Goal: Task Accomplishment & Management: Complete application form

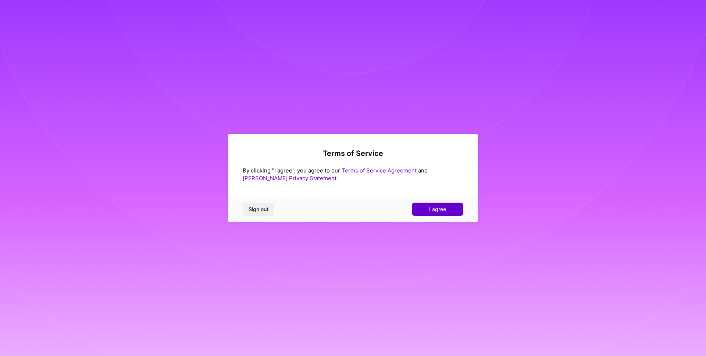
click at [437, 208] on span "I agree" at bounding box center [437, 208] width 17 height 7
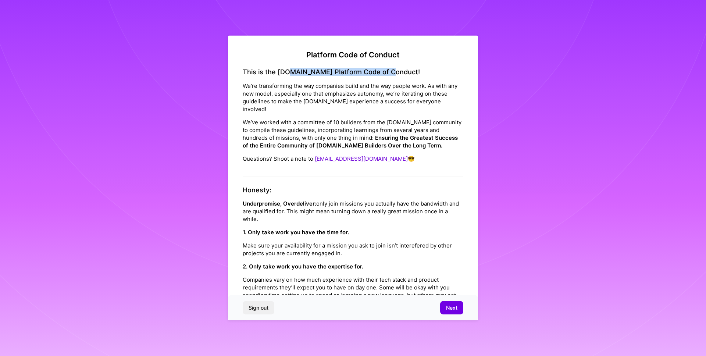
drag, startPoint x: 285, startPoint y: 69, endPoint x: 389, endPoint y: 75, distance: 103.4
click at [389, 75] on h4 "This is the [DOMAIN_NAME] Platform Code of Conduct!" at bounding box center [353, 72] width 221 height 8
click at [452, 310] on span "Next" at bounding box center [451, 307] width 11 height 7
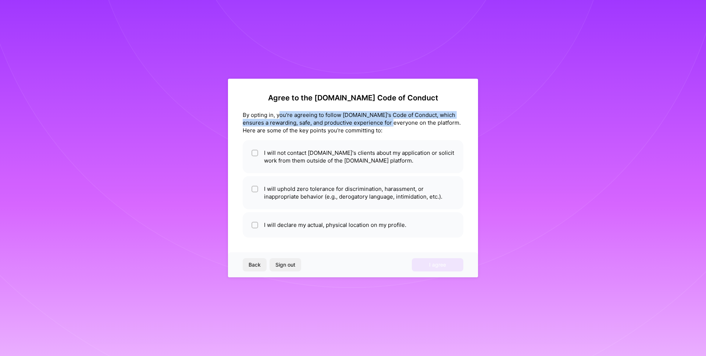
drag, startPoint x: 280, startPoint y: 115, endPoint x: 387, endPoint y: 119, distance: 107.4
click at [387, 119] on div "By opting in, you're agreeing to follow [DOMAIN_NAME]'s Code of Conduct, which …" at bounding box center [353, 122] width 221 height 23
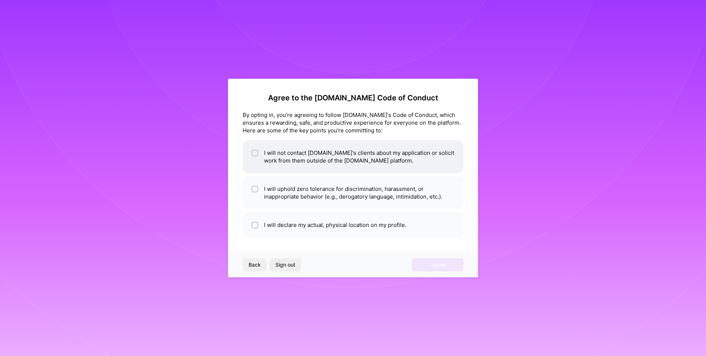
click at [407, 155] on li "I will not contact [DOMAIN_NAME]'s clients about my application or solicit work…" at bounding box center [353, 156] width 221 height 33
checkbox input "true"
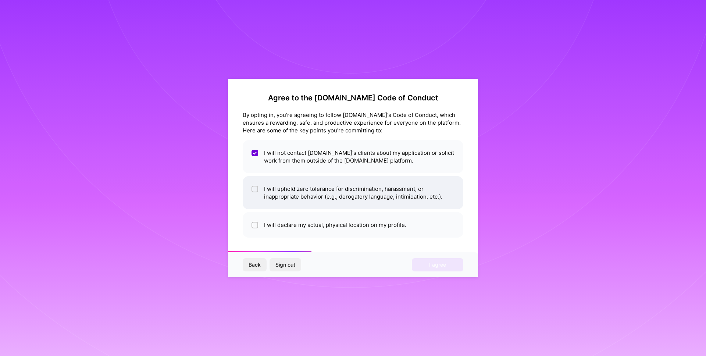
click at [442, 190] on li "I will uphold zero tolerance for discrimination, harassment, or inappropriate b…" at bounding box center [353, 192] width 221 height 33
checkbox input "true"
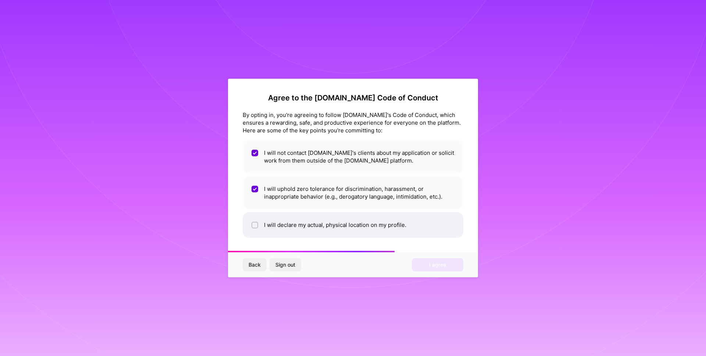
click at [431, 226] on li "I will declare my actual, physical location on my profile." at bounding box center [353, 224] width 221 height 25
checkbox input "true"
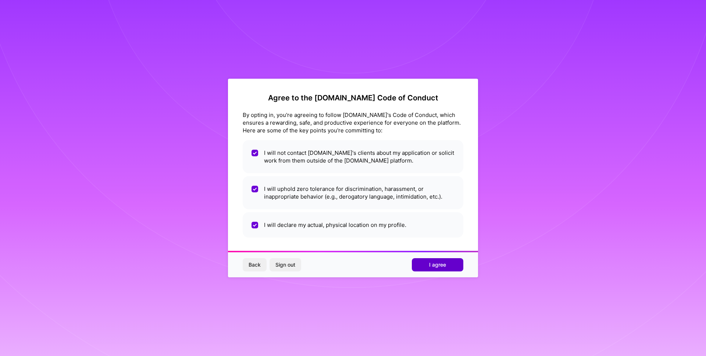
click at [439, 266] on span "I agree" at bounding box center [437, 264] width 17 height 7
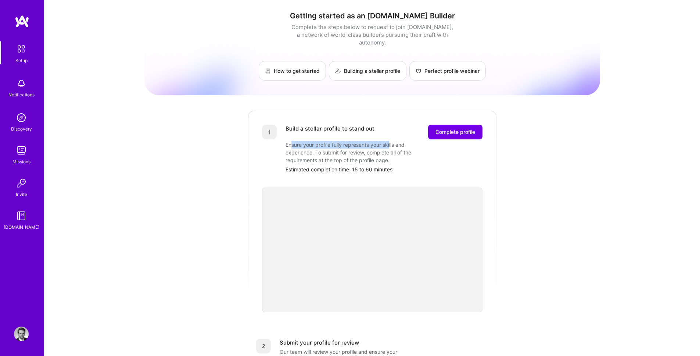
drag, startPoint x: 293, startPoint y: 140, endPoint x: 391, endPoint y: 140, distance: 98.5
click at [391, 141] on div "Ensure your profile fully represents your skills and experience. To submit for …" at bounding box center [359, 152] width 147 height 23
click at [399, 149] on div "Ensure your profile fully represents your skills and experience. To submit for …" at bounding box center [359, 152] width 147 height 23
click at [589, 120] on div "Getting started as an [DOMAIN_NAME] Builder Complete the steps below to request…" at bounding box center [372, 287] width 456 height 563
click at [628, 100] on div "Getting started as an [DOMAIN_NAME] Builder Complete the steps below to request…" at bounding box center [372, 287] width 656 height 574
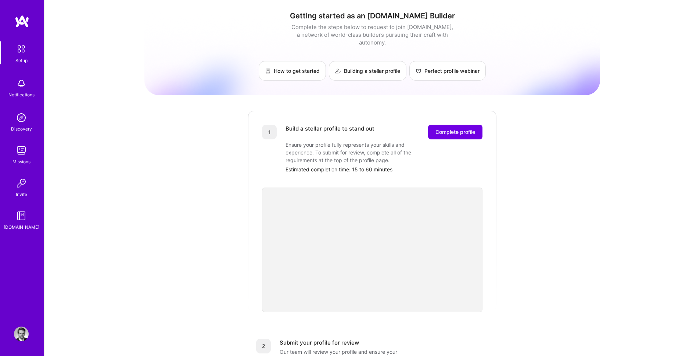
click at [644, 100] on div "Getting started as an [DOMAIN_NAME] Builder Complete the steps below to request…" at bounding box center [372, 287] width 656 height 574
click at [22, 335] on img at bounding box center [21, 333] width 15 height 15
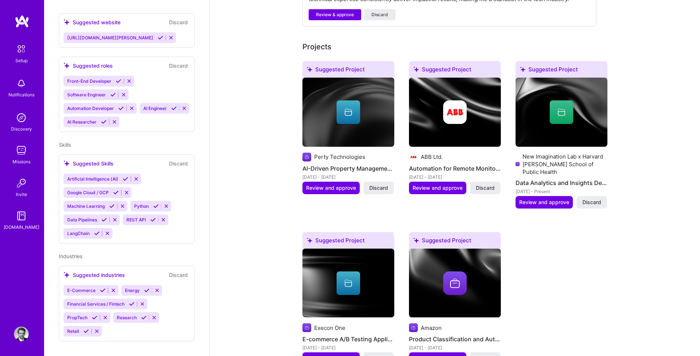
scroll to position [321, 0]
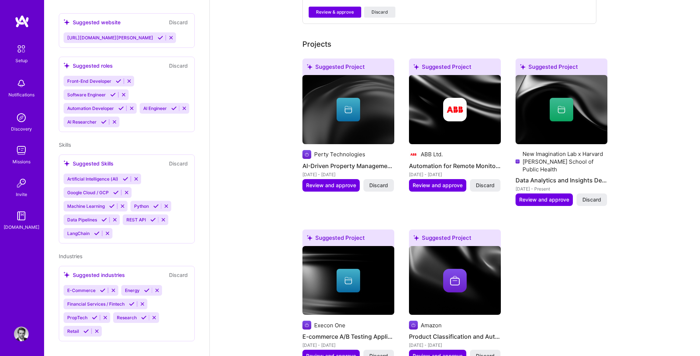
click at [23, 338] on img at bounding box center [21, 333] width 15 height 15
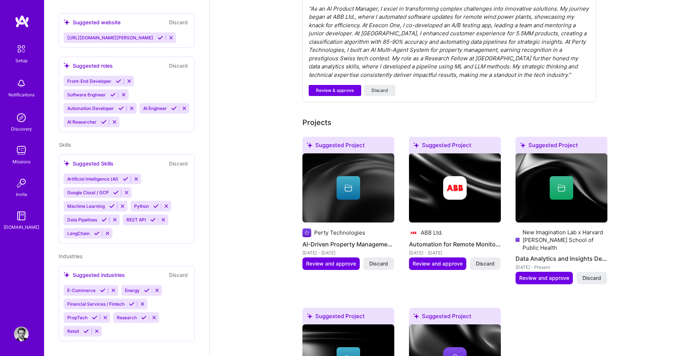
scroll to position [0, 0]
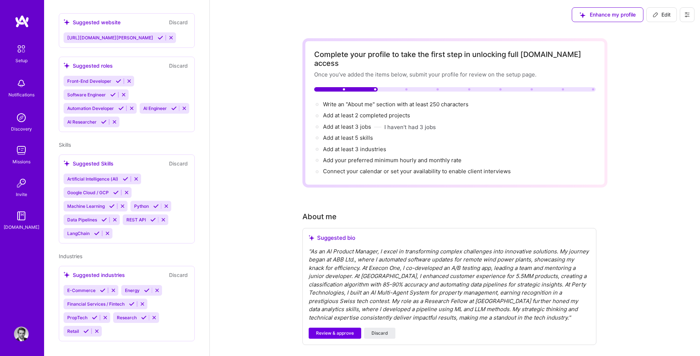
click at [690, 14] on button at bounding box center [687, 14] width 15 height 15
